Goal: Task Accomplishment & Management: Complete application form

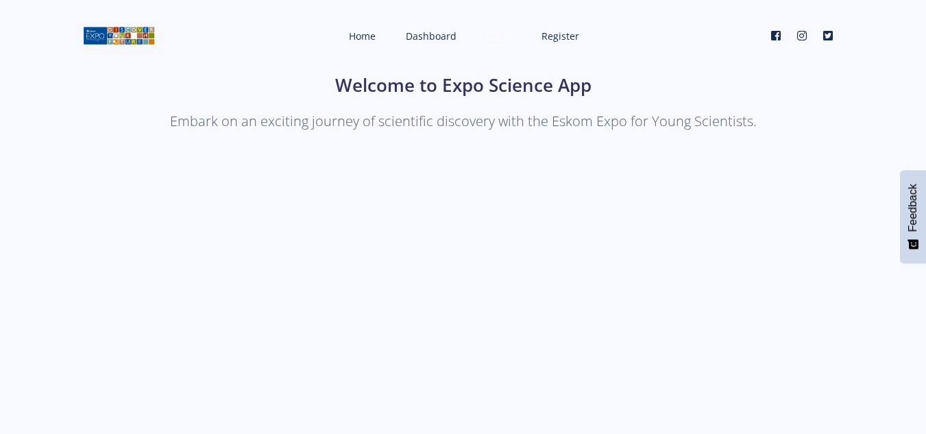
click at [499, 39] on span "Login" at bounding box center [499, 35] width 25 height 13
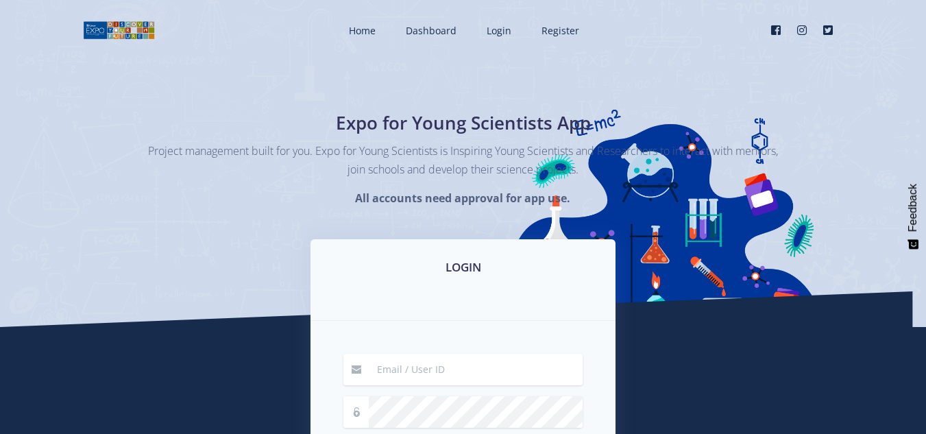
click at [520, 273] on h3 "LOGIN" at bounding box center [463, 267] width 272 height 18
click at [493, 380] on input at bounding box center [476, 370] width 214 height 32
type input "engagempower@gmail.com"
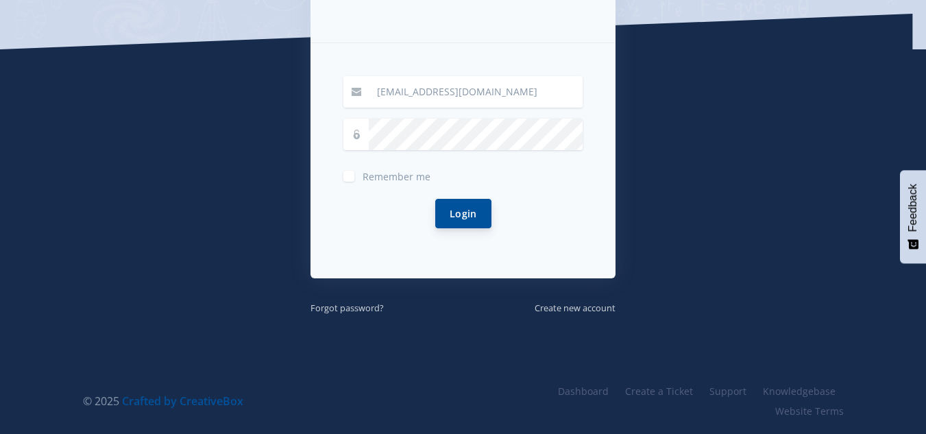
click at [477, 218] on button "Login" at bounding box center [463, 213] width 56 height 29
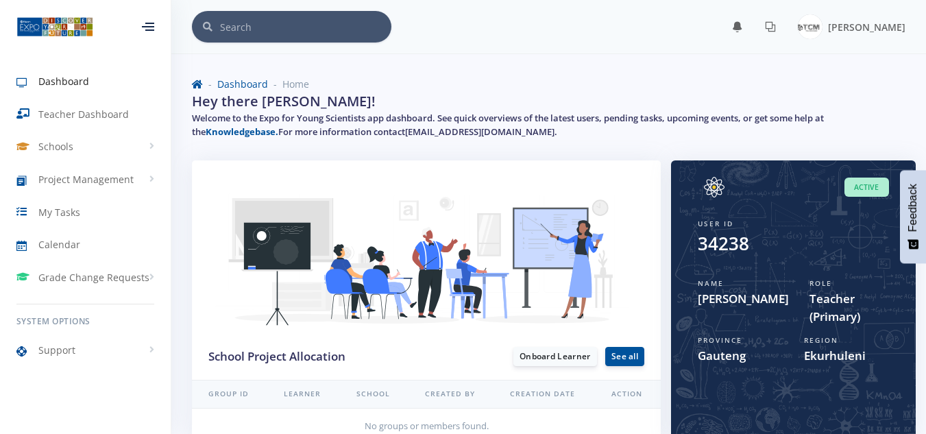
scroll to position [10, 10]
click at [565, 358] on link "Onboard Learner" at bounding box center [555, 355] width 84 height 19
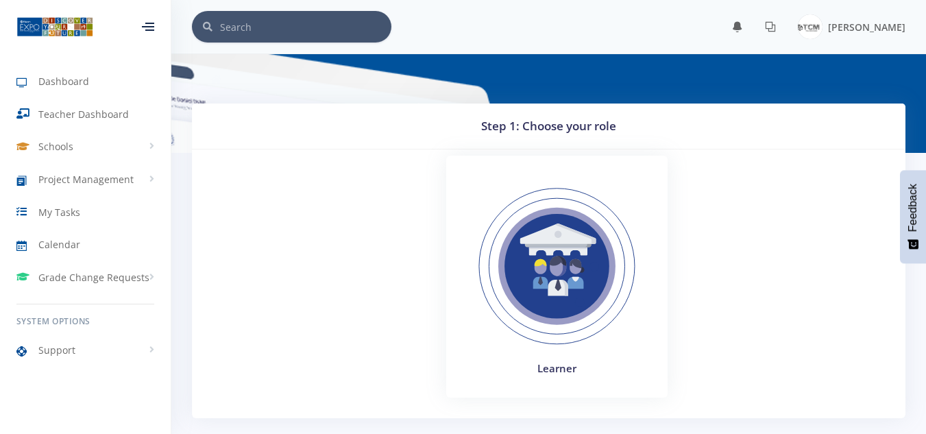
scroll to position [10, 10]
click at [550, 278] on img at bounding box center [557, 266] width 188 height 188
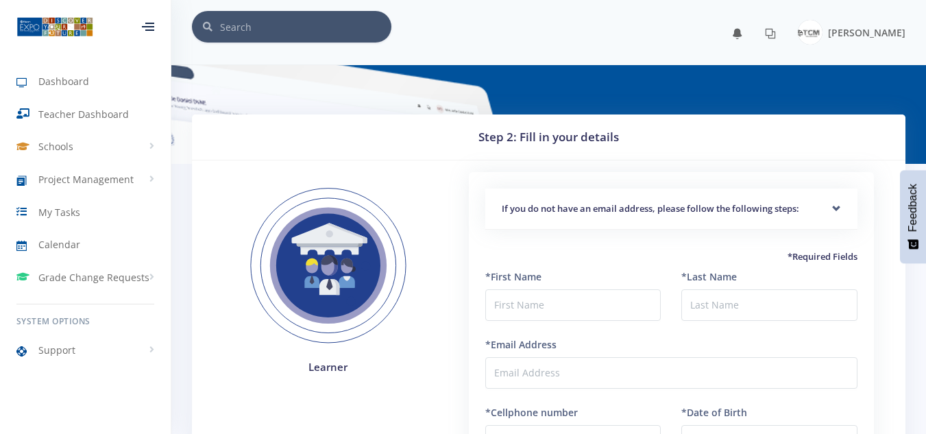
scroll to position [10, 10]
click at [567, 313] on input "text" at bounding box center [573, 305] width 176 height 32
type input "Itumeleng"
type input "Chiloane"
drag, startPoint x: 279, startPoint y: 56, endPoint x: 794, endPoint y: -43, distance: 524.8
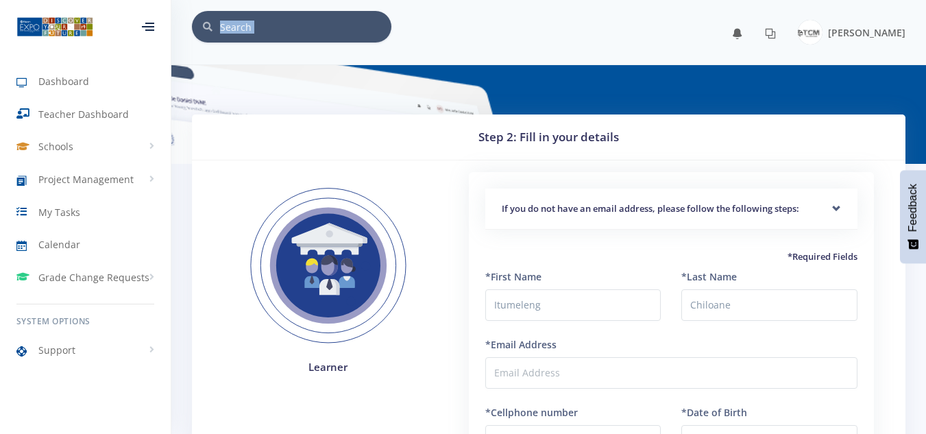
click at [794, 0] on html "Dashboard Teacher Dashboard Schools Add School View Schools School Reports" at bounding box center [463, 369] width 926 height 738
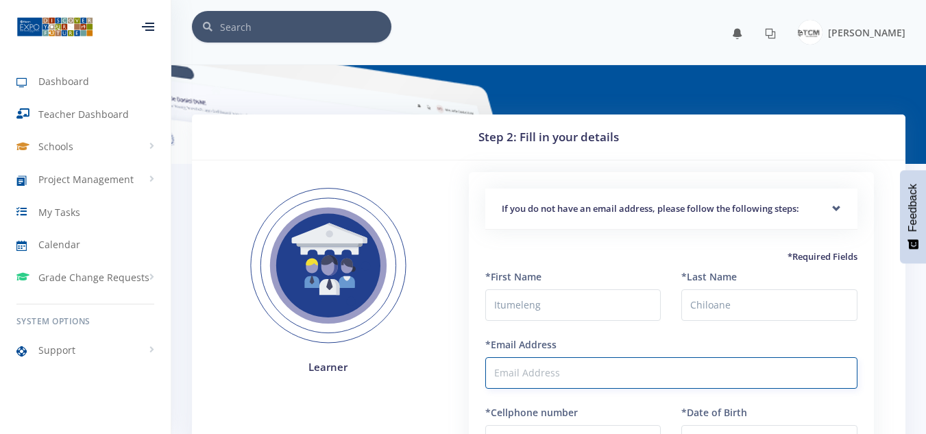
click at [594, 380] on input "*Email Address" at bounding box center [671, 373] width 372 height 32
paste input "[EMAIL_ADDRESS][DOMAIN_NAME]"
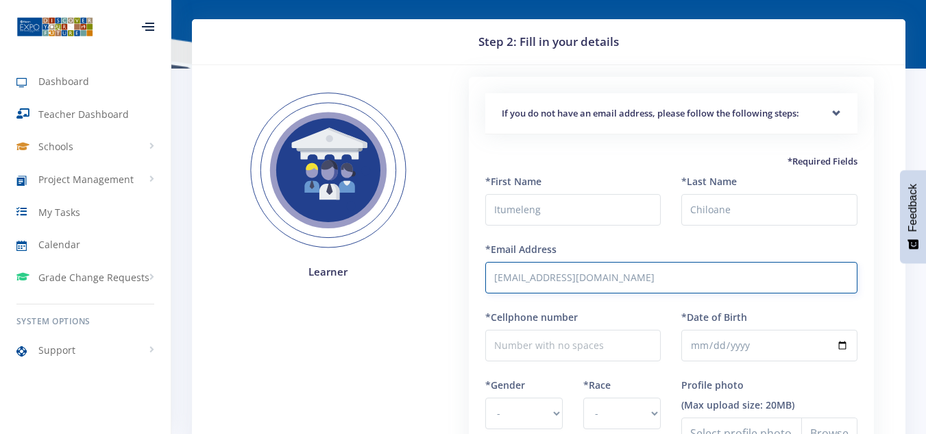
scroll to position [101, 0]
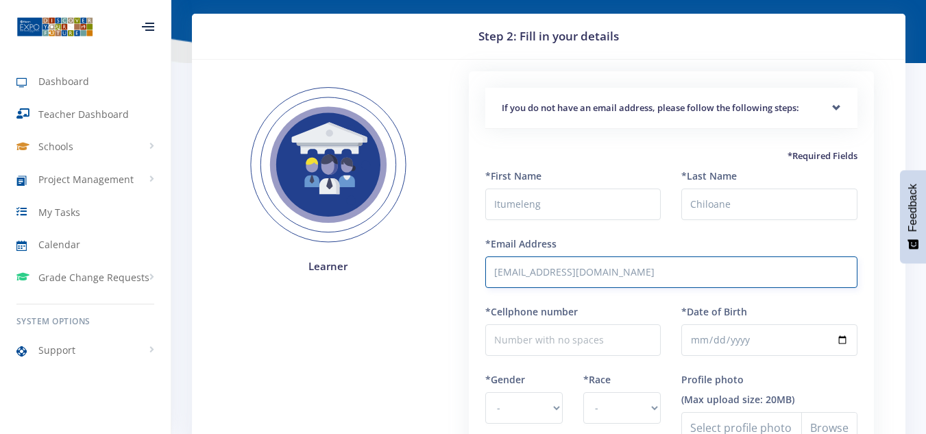
type input "[EMAIL_ADDRESS][DOMAIN_NAME]"
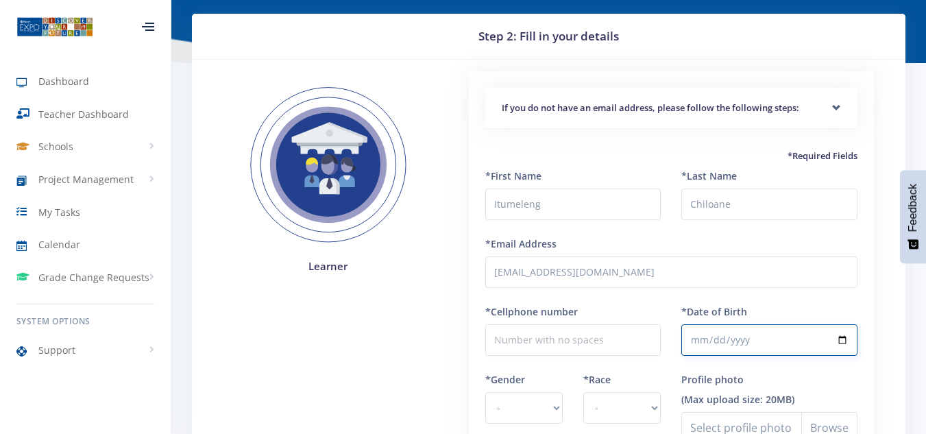
click at [844, 343] on input "*Date of Birth" at bounding box center [769, 340] width 176 height 32
type input "[DATE]"
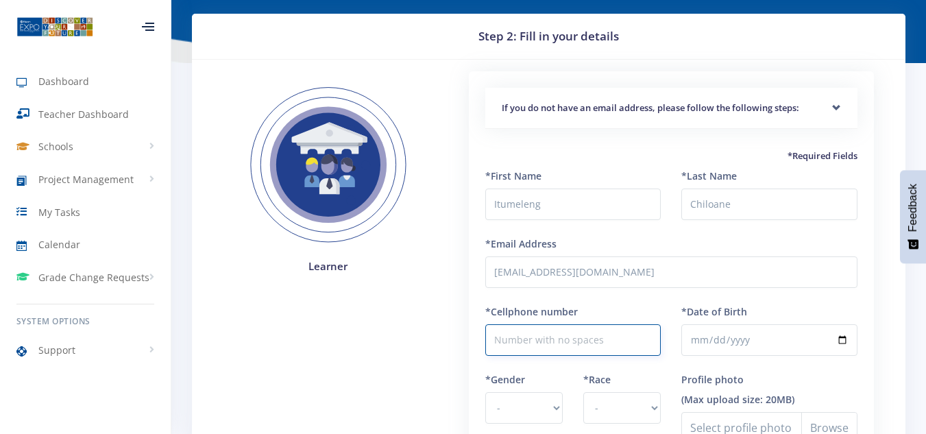
click at [585, 346] on input "*Cellphone number" at bounding box center [573, 340] width 176 height 32
type input "0677368171"
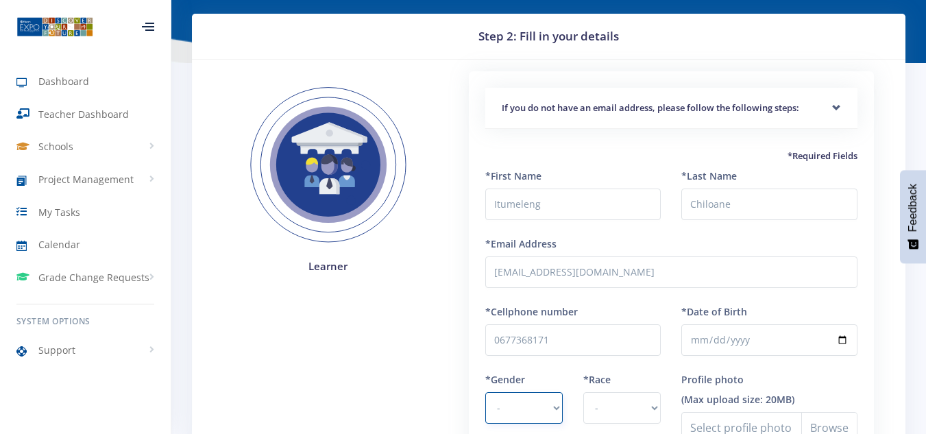
click at [549, 408] on select "- [DEMOGRAPHIC_DATA] [DEMOGRAPHIC_DATA]" at bounding box center [523, 408] width 77 height 32
select select "M"
click at [485, 392] on select "- [DEMOGRAPHIC_DATA] [DEMOGRAPHIC_DATA]" at bounding box center [523, 408] width 77 height 32
click at [657, 421] on select "- [DEMOGRAPHIC_DATA] Coloured Indian White Other" at bounding box center [621, 408] width 77 height 32
select select "[DEMOGRAPHIC_DATA]"
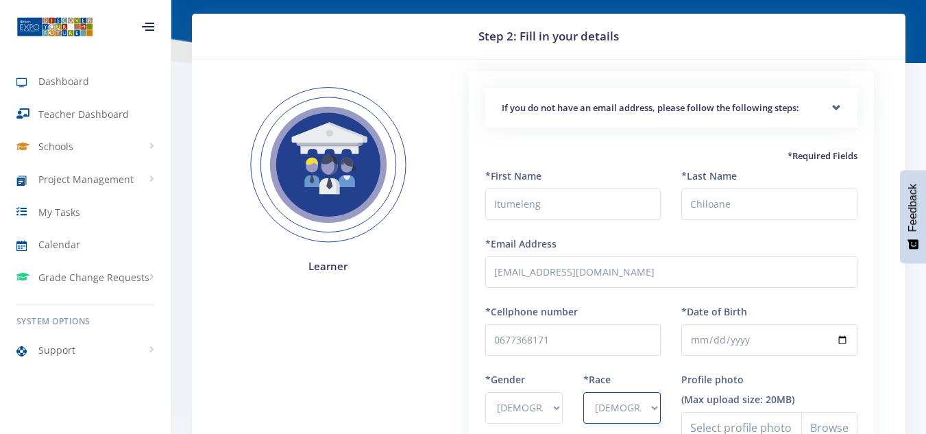
click at [583, 392] on select "- [DEMOGRAPHIC_DATA] Coloured Indian White Other" at bounding box center [621, 408] width 77 height 32
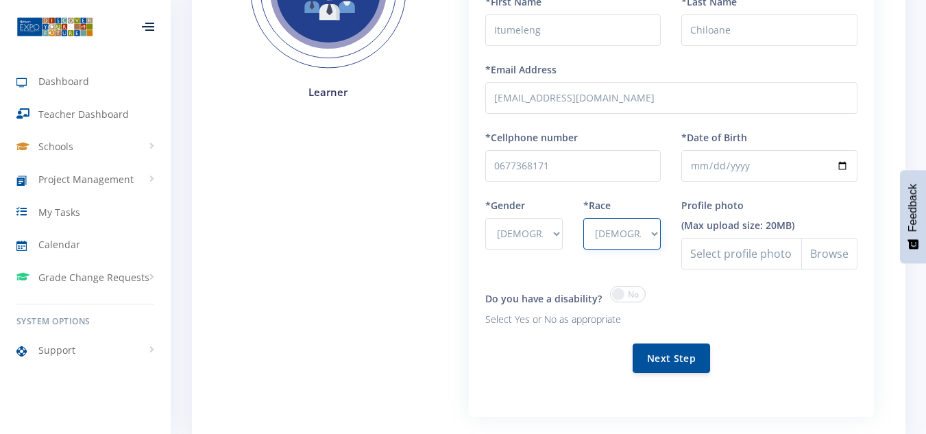
scroll to position [286, 0]
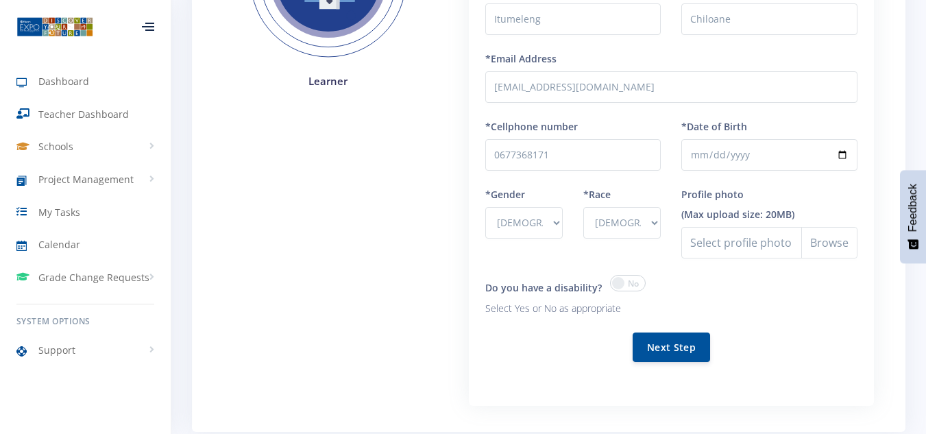
click at [615, 275] on span at bounding box center [628, 283] width 36 height 16
click at [0, 0] on input "checkbox" at bounding box center [0, 0] width 0 height 0
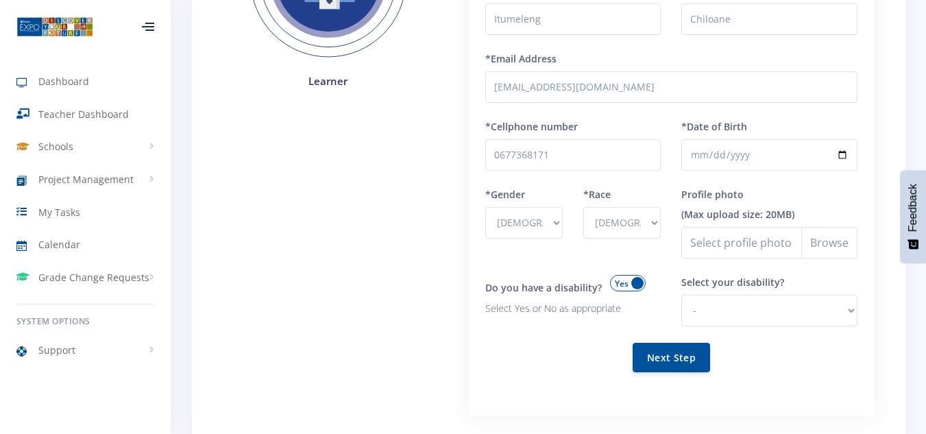
click at [615, 275] on span at bounding box center [628, 283] width 36 height 16
click at [0, 0] on input "checkbox" at bounding box center [0, 0] width 0 height 0
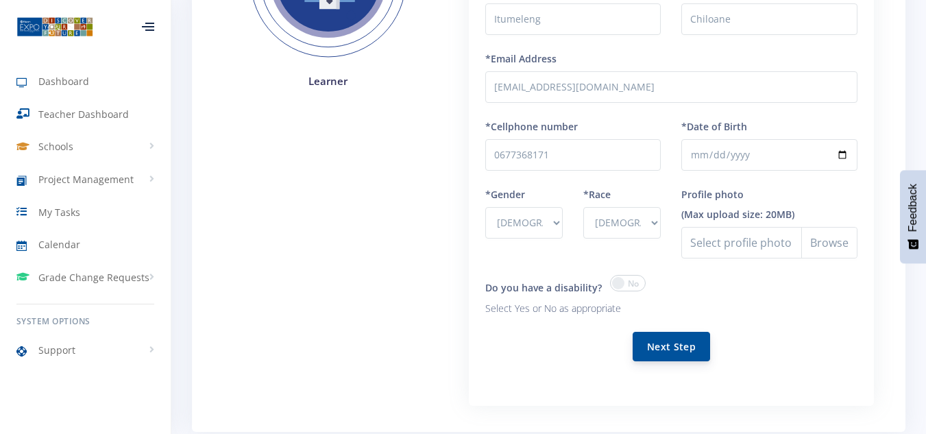
click at [684, 335] on button "Next Step" at bounding box center [671, 346] width 77 height 29
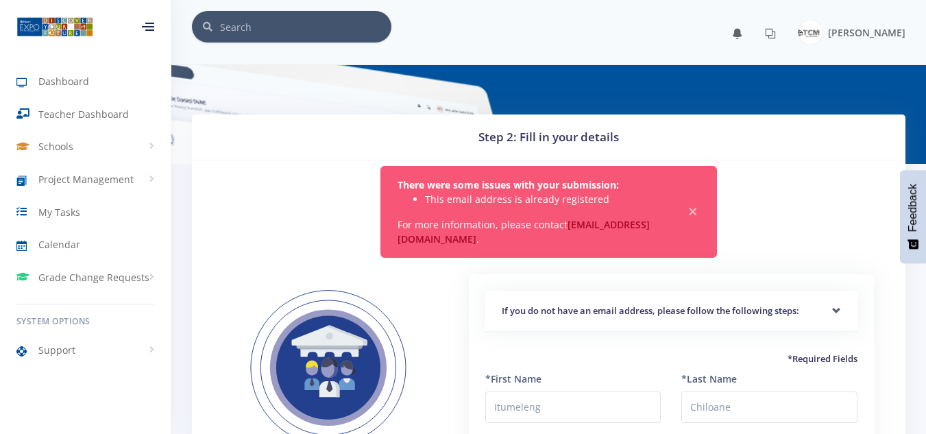
scroll to position [10, 10]
drag, startPoint x: 532, startPoint y: 239, endPoint x: 398, endPoint y: 236, distance: 134.4
click at [398, 236] on div "There were some issues with your submission: This email address is already regi…" at bounding box center [548, 212] width 337 height 92
copy div "support@exposcience.co.za ."
click at [86, 78] on span "Dashboard" at bounding box center [63, 81] width 51 height 14
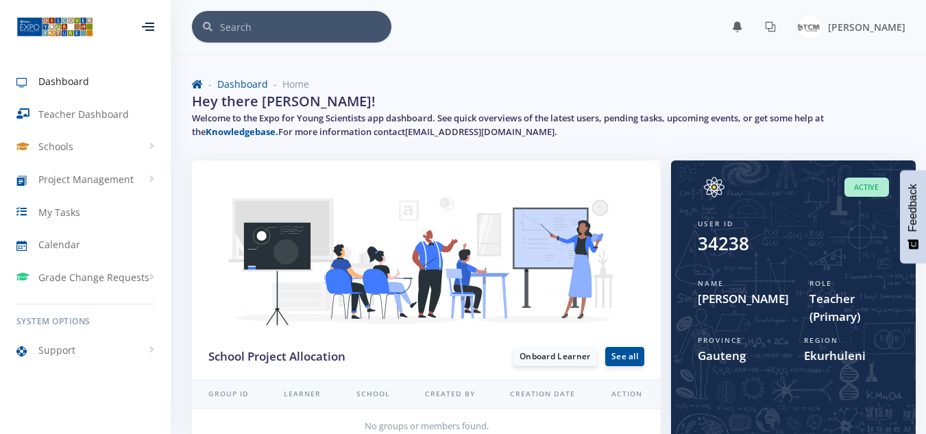
scroll to position [10, 10]
drag, startPoint x: 688, startPoint y: 225, endPoint x: 808, endPoint y: 246, distance: 121.8
click at [808, 246] on div "Active User ID 34238 Name Zandile Mbethe Role Teacher (Primary) Province Gauten…" at bounding box center [793, 277] width 224 height 234
copy div "User ID 34238"
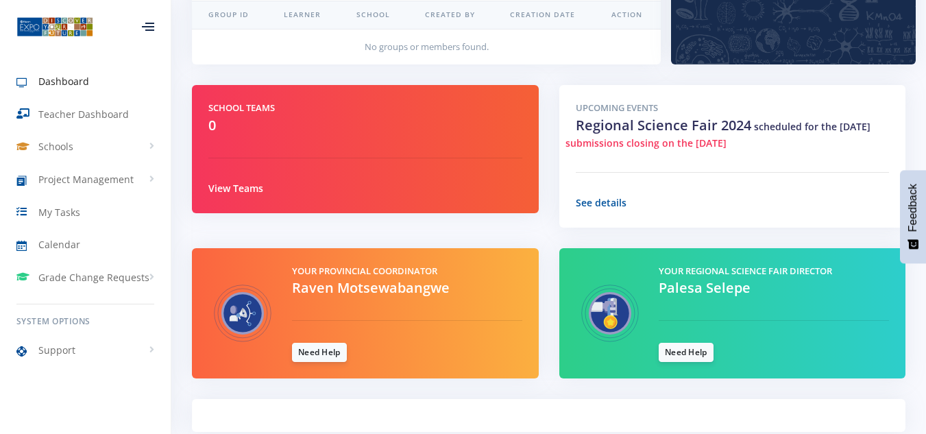
scroll to position [0, 0]
